Goal: Navigation & Orientation: Understand site structure

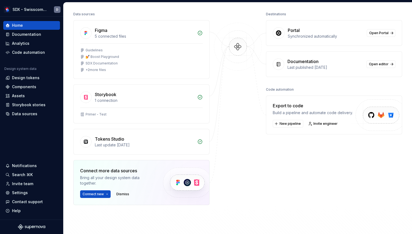
scroll to position [68, 0]
click at [115, 144] on div "Last update [DATE]" at bounding box center [144, 143] width 99 height 5
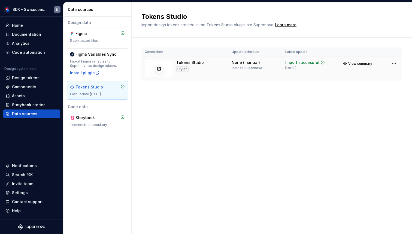
click at [222, 64] on div "Tokens Studio Styles" at bounding box center [185, 68] width 80 height 17
click at [216, 116] on div "Tokens Studio Import design tokens created in the Tokens Studio plugin into Sup…" at bounding box center [272, 117] width 281 height 231
click at [248, 76] on td "None (manual) Push to Supernova" at bounding box center [255, 68] width 54 height 24
click at [360, 65] on span "View summary" at bounding box center [360, 63] width 24 height 4
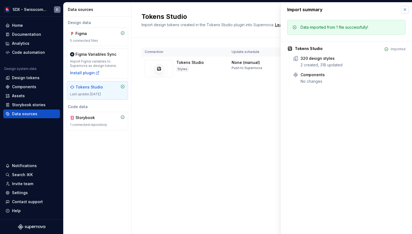
click at [407, 10] on button "button" at bounding box center [405, 10] width 8 height 8
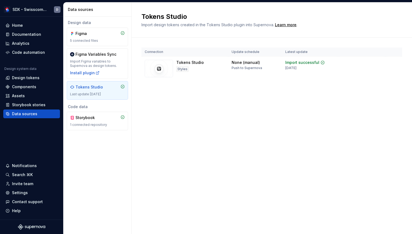
click at [183, 99] on div "Connection Update schedule Latest update Tokens Studio Styles None (manual) Pus…" at bounding box center [271, 70] width 261 height 64
click at [89, 7] on div "Data sources" at bounding box center [98, 9] width 61 height 5
click at [176, 101] on div "Connection Update schedule Latest update Tokens Studio Styles None (manual) Pus…" at bounding box center [271, 70] width 261 height 64
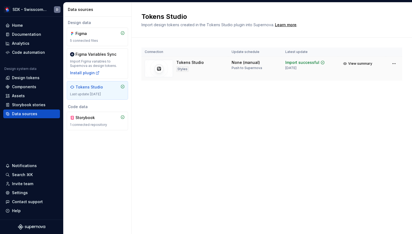
click at [167, 68] on img at bounding box center [159, 68] width 28 height 17
click at [204, 70] on div "Tokens Studio Styles" at bounding box center [185, 68] width 80 height 17
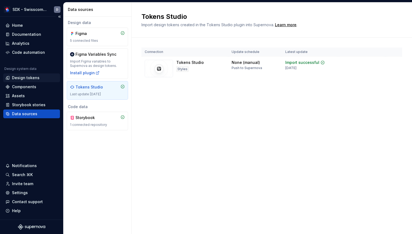
click at [13, 78] on div "Design tokens" at bounding box center [26, 77] width 28 height 5
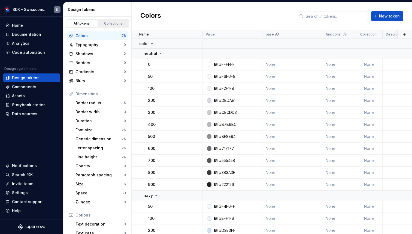
click at [105, 19] on link "Collections" at bounding box center [113, 23] width 31 height 8
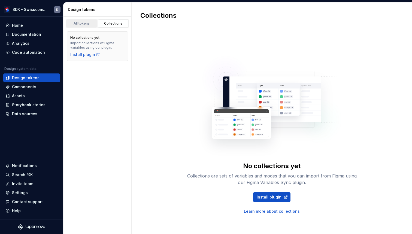
click at [78, 22] on div "All tokens" at bounding box center [81, 23] width 27 height 4
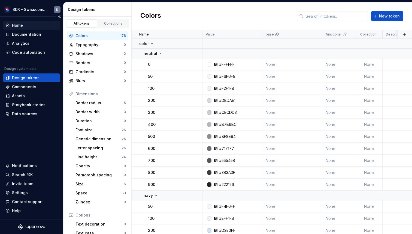
click at [11, 26] on div "Home" at bounding box center [31, 25] width 52 height 5
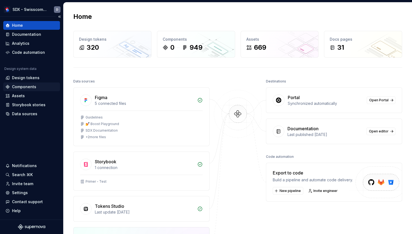
click at [26, 83] on div "Components" at bounding box center [31, 86] width 57 height 9
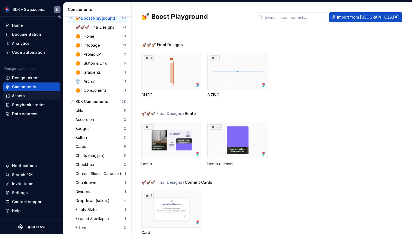
scroll to position [37, 0]
click at [14, 97] on div "Assets" at bounding box center [18, 95] width 13 height 5
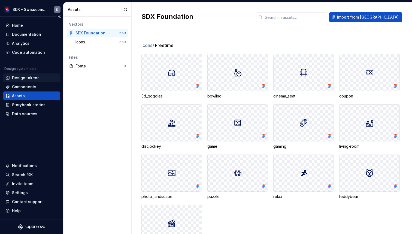
click at [14, 75] on div "Design tokens" at bounding box center [26, 77] width 28 height 5
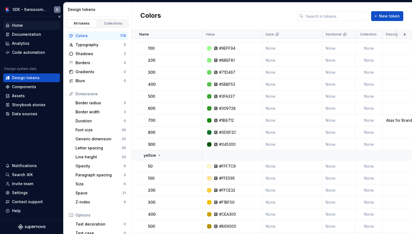
click at [18, 26] on div "Home" at bounding box center [17, 25] width 11 height 5
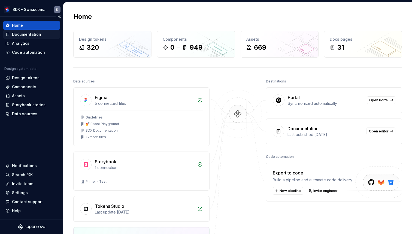
click at [19, 37] on div "Documentation" at bounding box center [31, 34] width 57 height 9
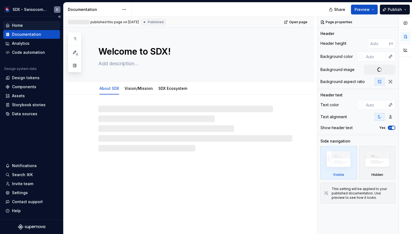
type textarea "*"
click at [17, 29] on div "Home" at bounding box center [31, 25] width 57 height 9
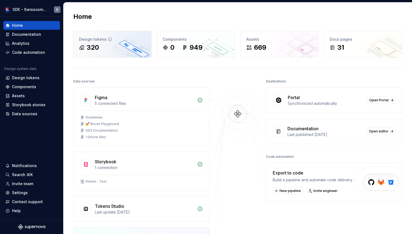
click at [117, 42] on div "Design tokens 320" at bounding box center [113, 44] width 78 height 26
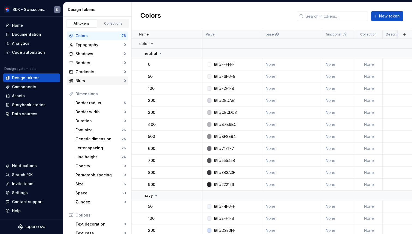
click at [89, 80] on div "Blurs" at bounding box center [100, 80] width 48 height 5
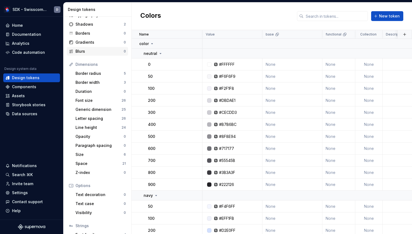
scroll to position [65, 0]
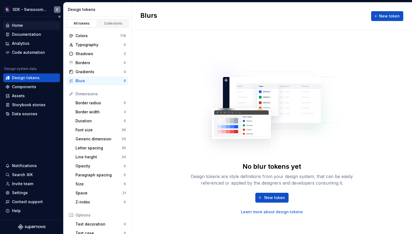
click at [13, 26] on div "Home" at bounding box center [17, 25] width 11 height 5
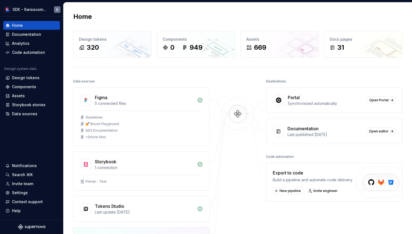
click at [159, 8] on div "Home Design tokens 320 Components 0 949 Assets 669 Docs pages 31 Data sources F…" at bounding box center [238, 166] width 349 height 328
